Goal: Task Accomplishment & Management: Use online tool/utility

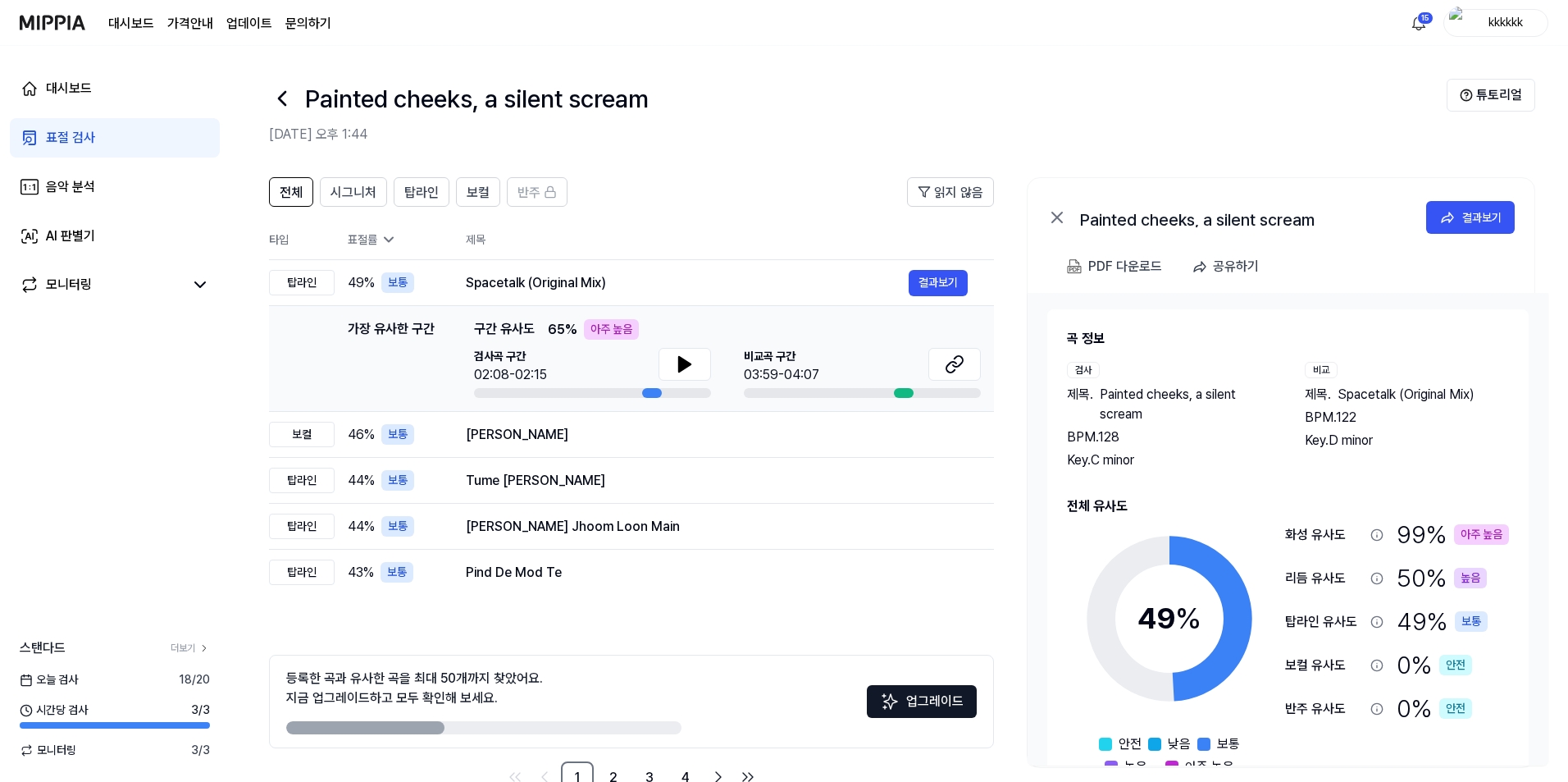
click at [95, 112] on div "대시보드 표절 검사 음악 분석 AI 판별기 모니터링" at bounding box center [114, 187] width 229 height 282
click at [103, 137] on link "표절 검사" at bounding box center [115, 138] width 210 height 39
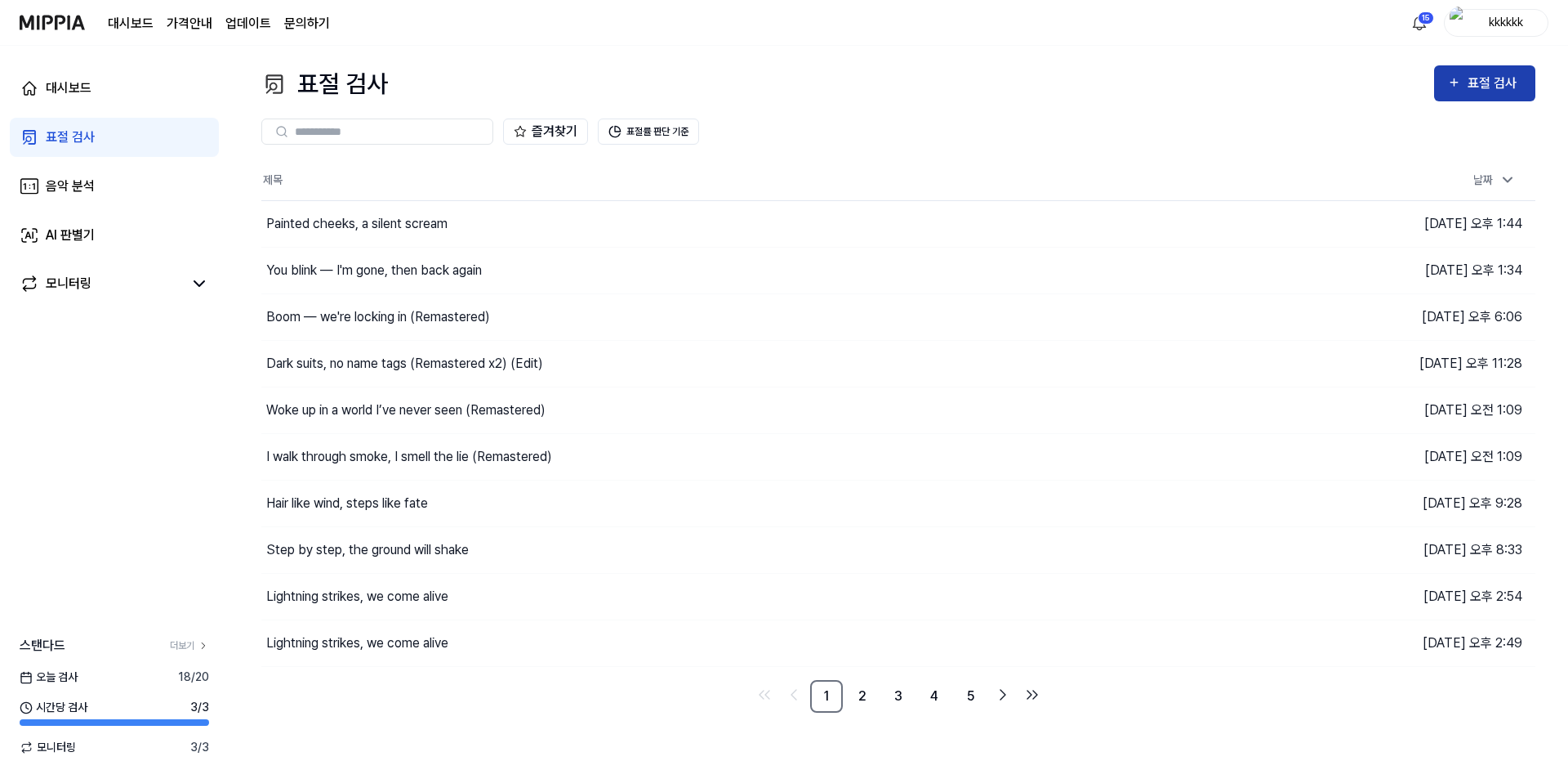
click at [1523, 97] on button "표절 검사" at bounding box center [1484, 83] width 102 height 36
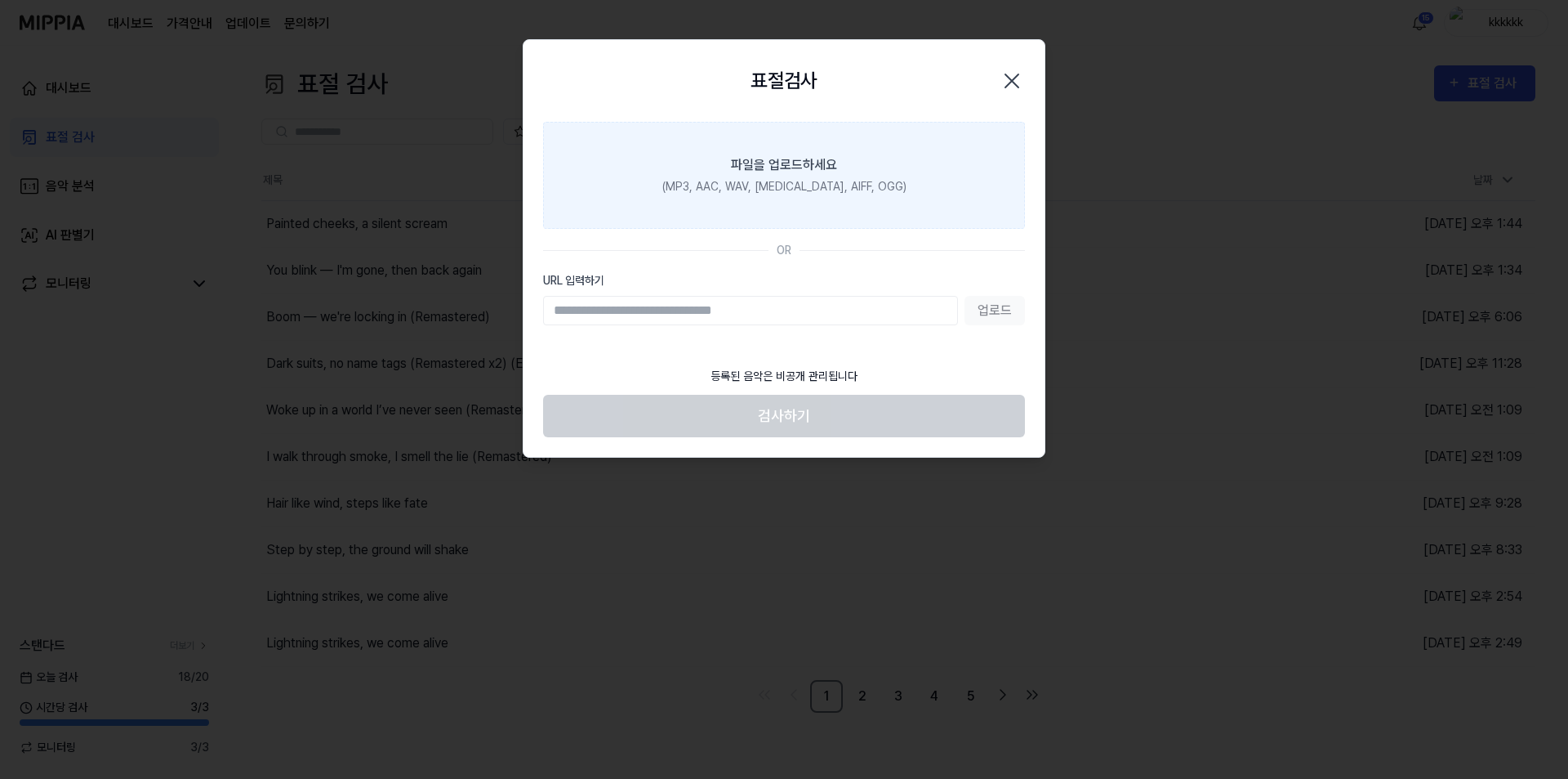
click at [826, 217] on label "파일을 업로드하세요 (MP3, AAC, WAV, [MEDICAL_DATA], AIFF, OGG)" at bounding box center [784, 175] width 482 height 107
click at [0, 0] on input "파일을 업로드하세요 (MP3, AAC, WAV, [MEDICAL_DATA], AIFF, OGG)" at bounding box center [0, 0] width 0 height 0
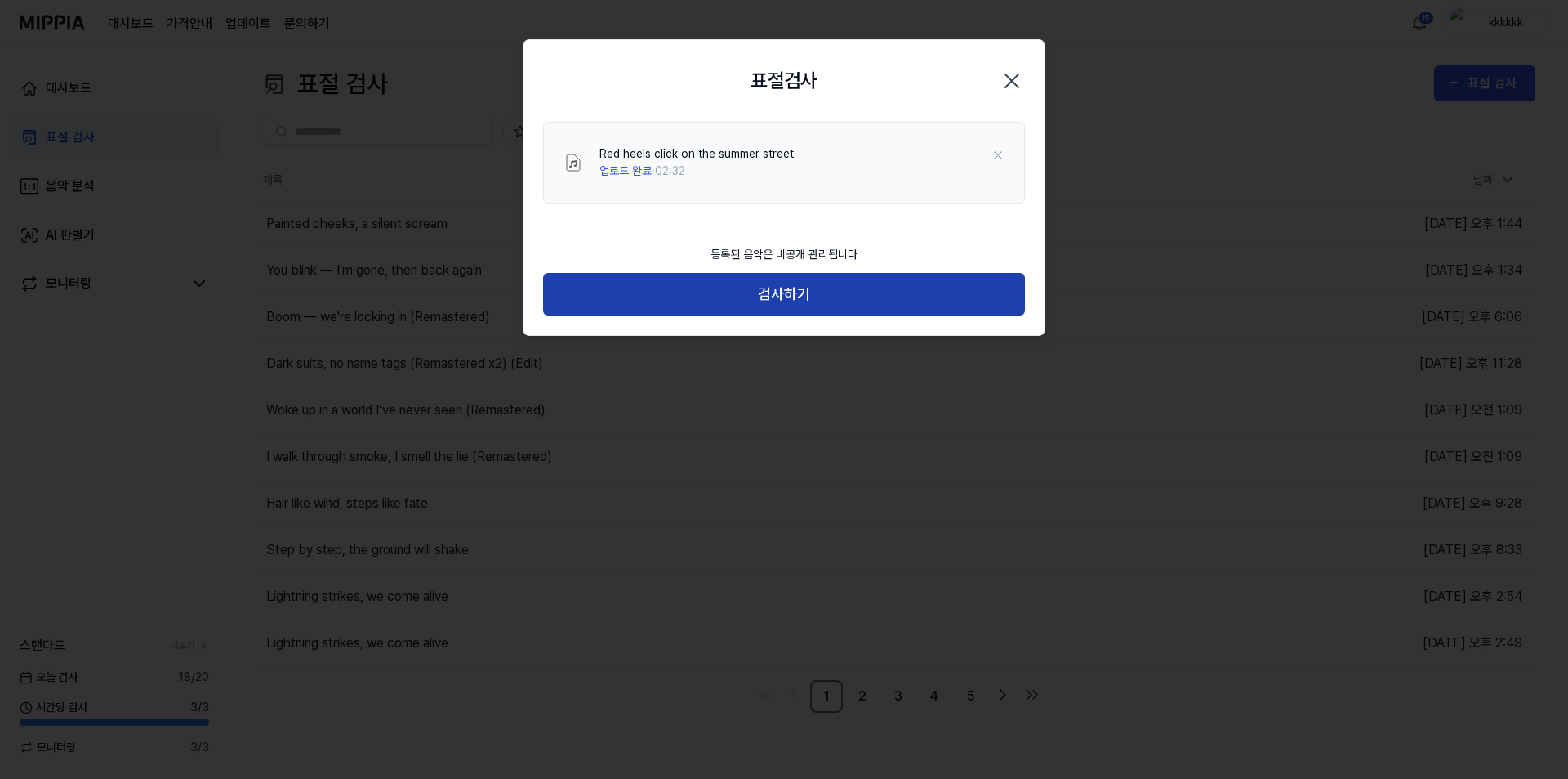
click at [864, 307] on button "검사하기" at bounding box center [784, 294] width 482 height 43
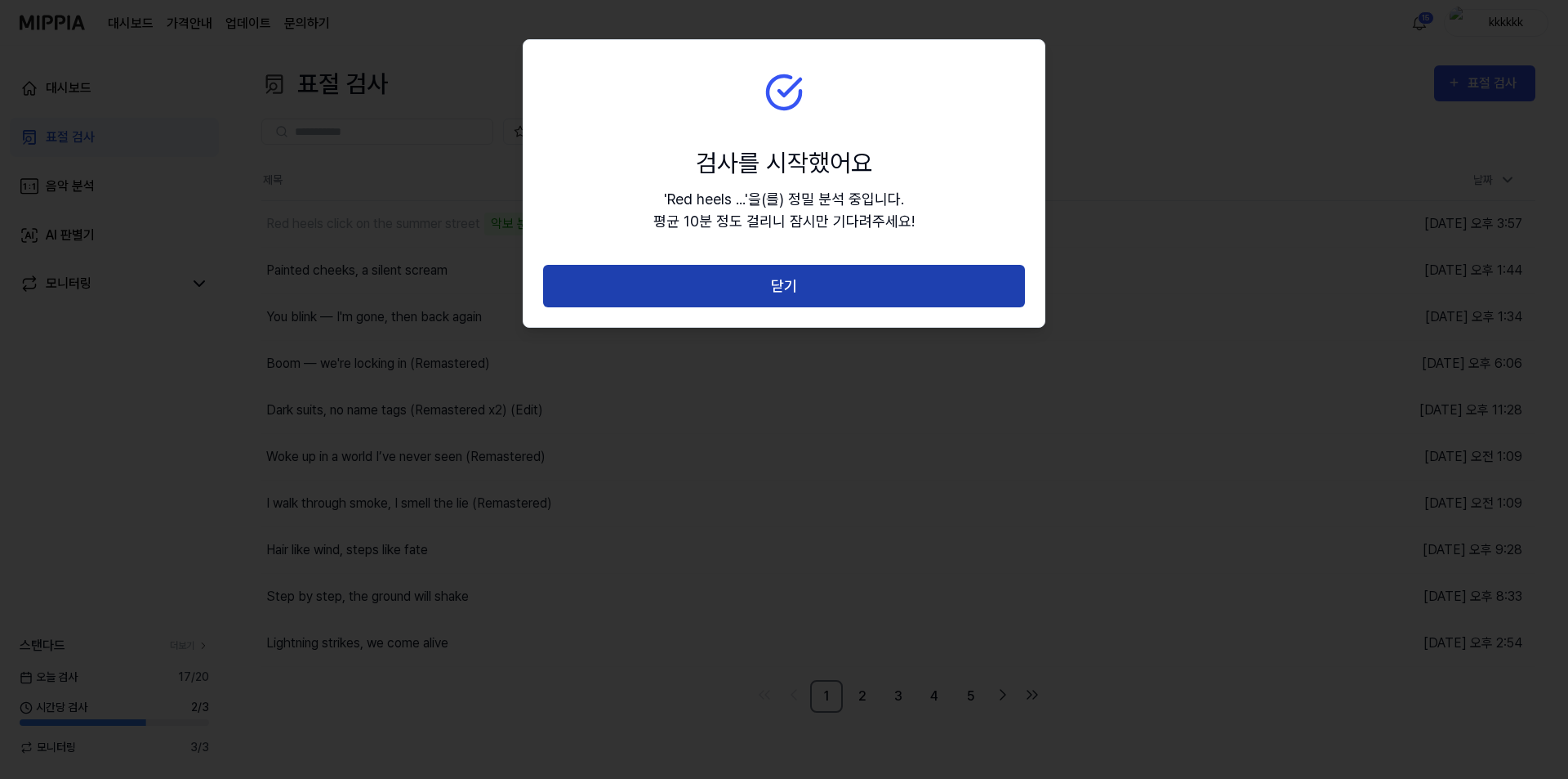
click at [757, 273] on button "닫기" at bounding box center [784, 286] width 482 height 43
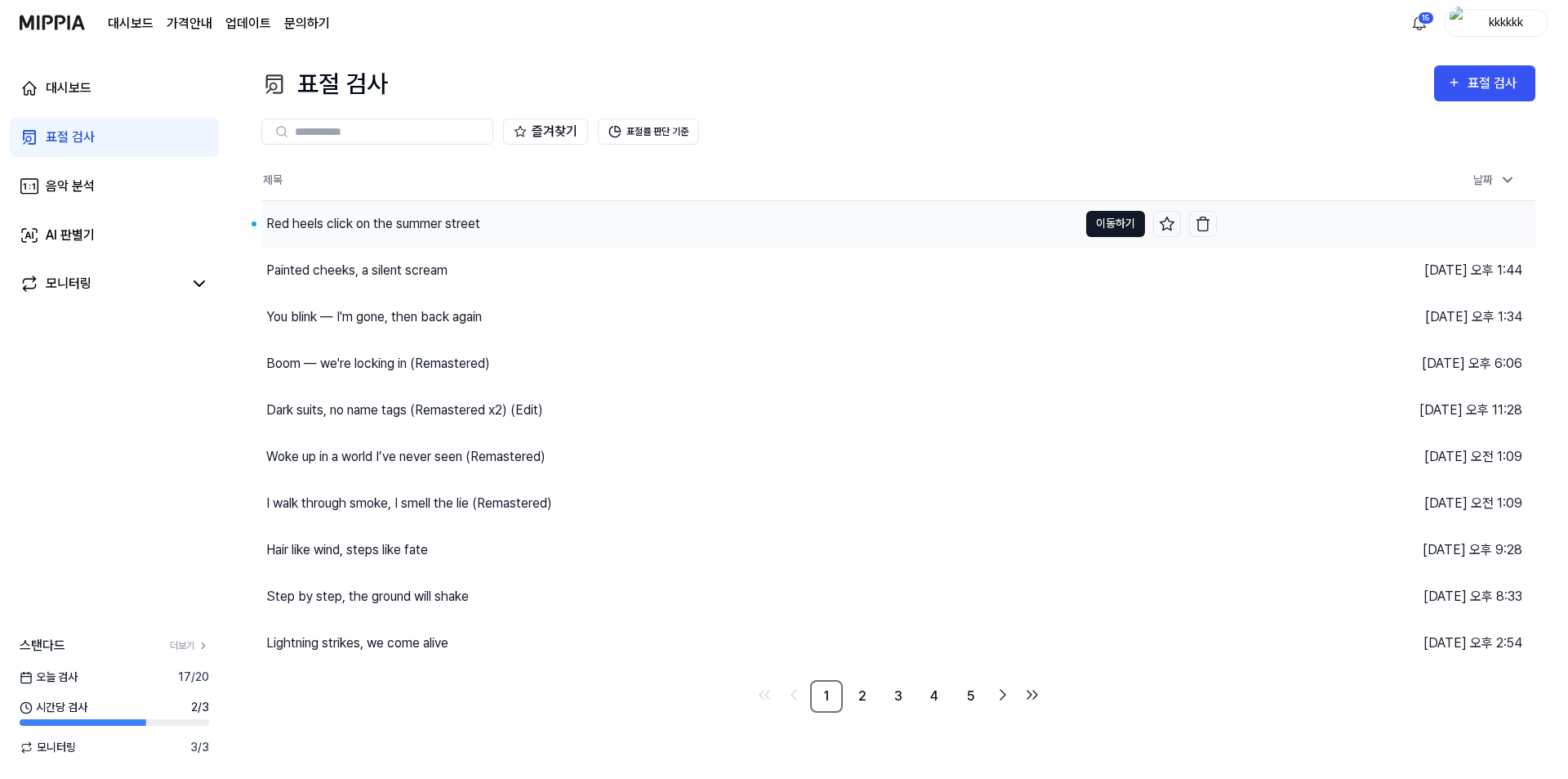
click at [1123, 225] on button "이동하기" at bounding box center [1115, 224] width 59 height 26
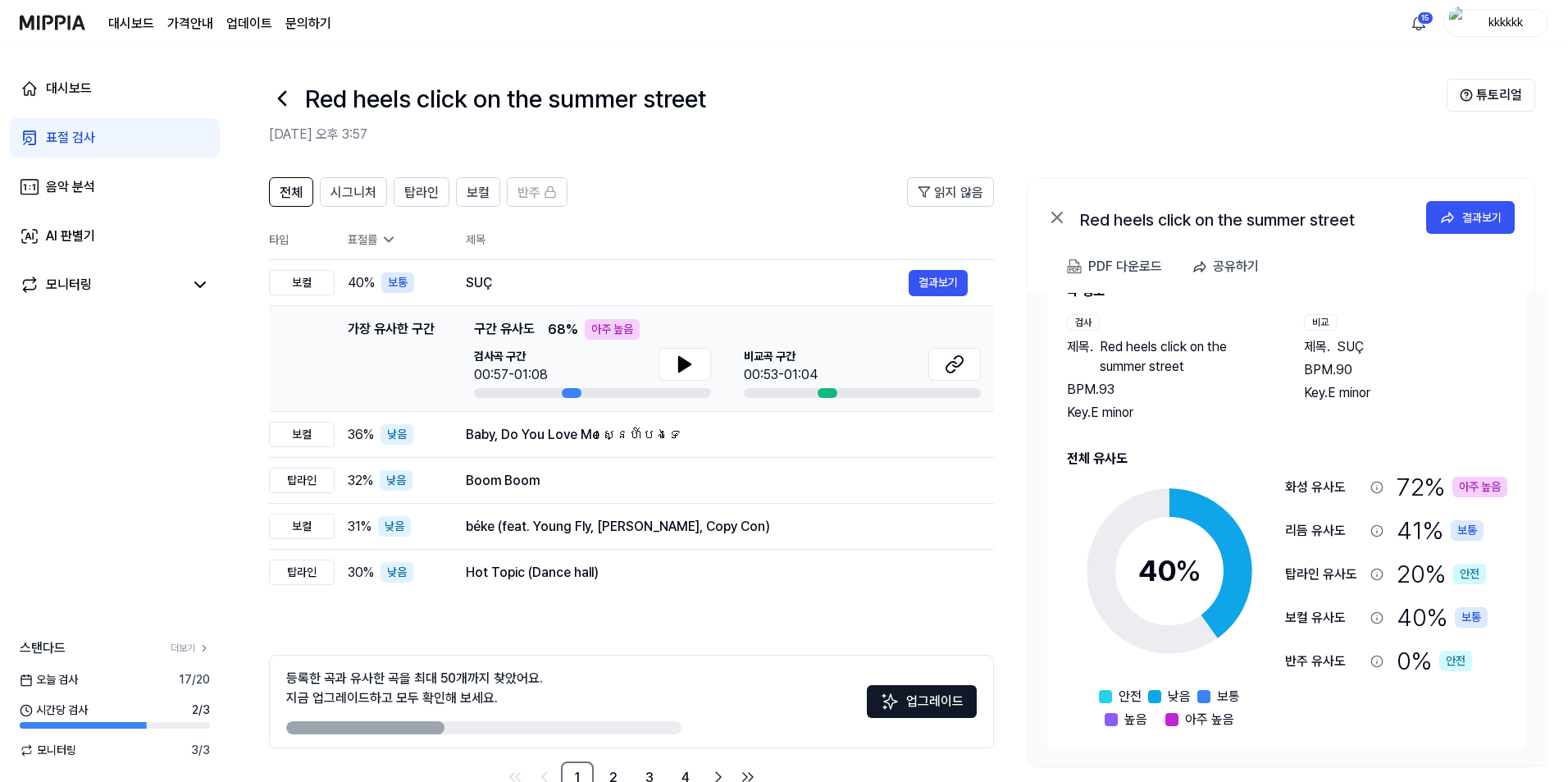
scroll to position [45, 0]
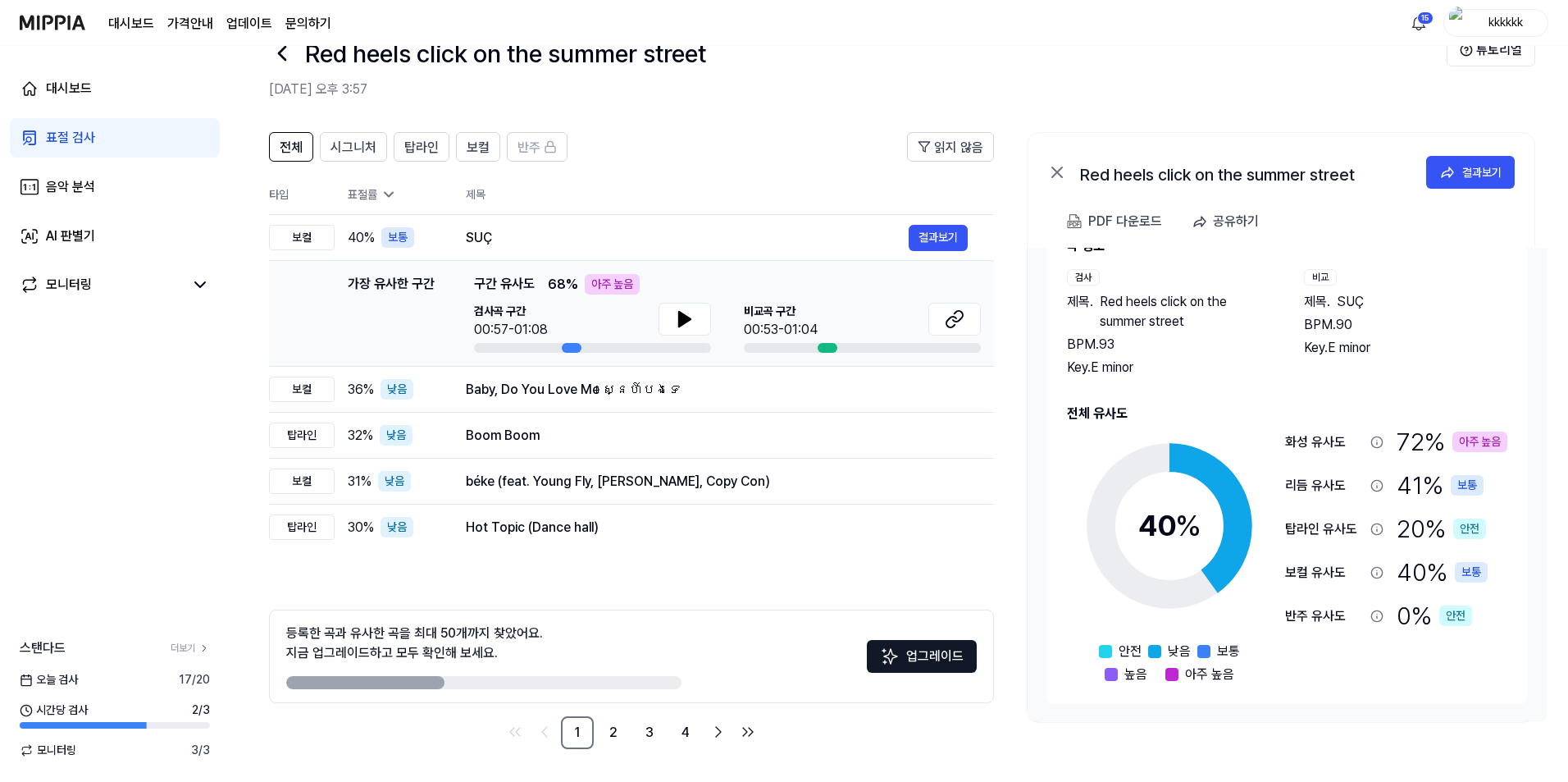
click at [1406, 90] on h2 "[DATE] 오후 3:57" at bounding box center [858, 89] width 1178 height 20
